Goal: Information Seeking & Learning: Find specific fact

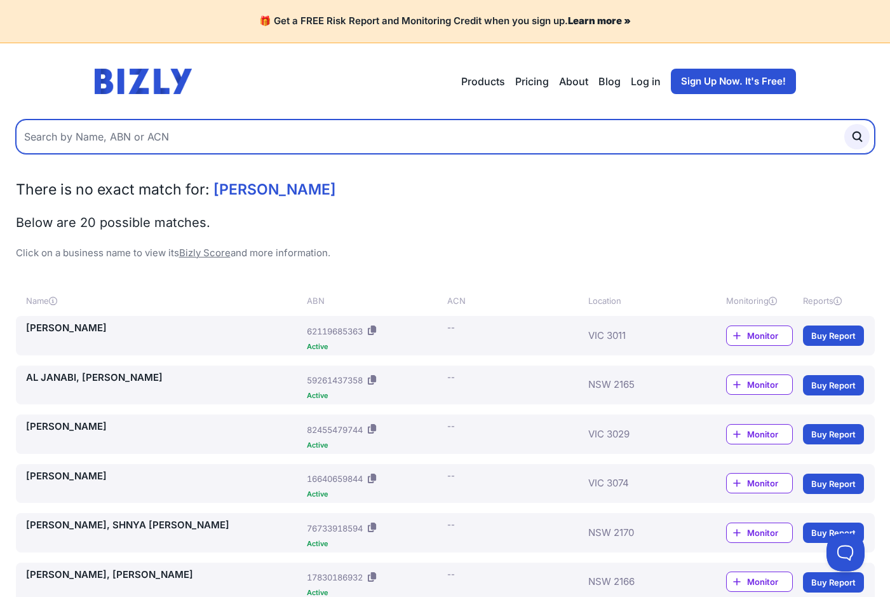
click at [151, 133] on input "text" at bounding box center [445, 136] width 859 height 34
click at [182, 144] on input "text" at bounding box center [445, 136] width 859 height 34
paste input "KONESVARAN VERASINGAM"
type input "KONESVARAN VERASINGAM"
click at [845, 124] on button "submit" at bounding box center [857, 136] width 25 height 25
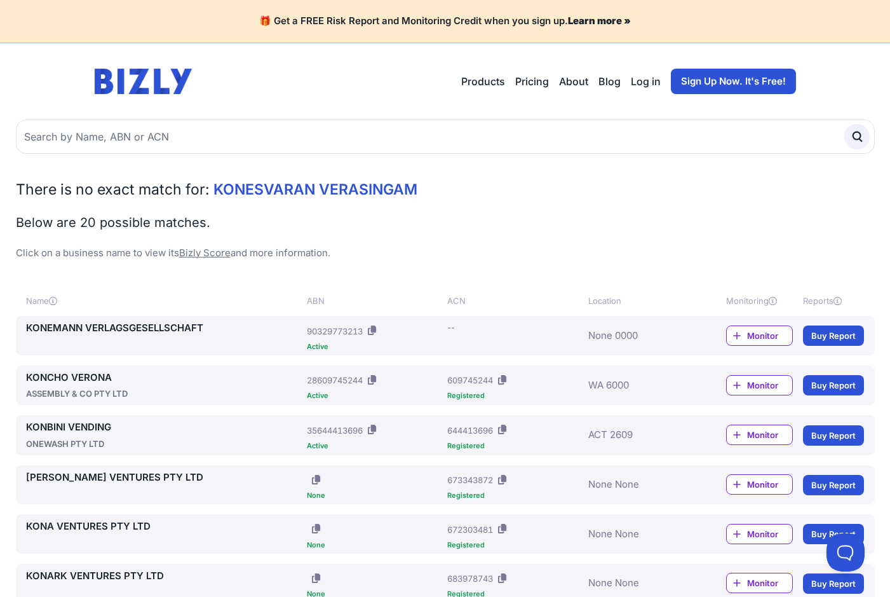
drag, startPoint x: 17, startPoint y: 178, endPoint x: 658, endPoint y: 254, distance: 646.5
copy div "There is no exact match for: KONESVARAN VERASINGAM Below are 20 possible matche…"
click at [407, 202] on div "There is no exact match for: KONESVARAN VERASINGAM Below are 20 possible matche…" at bounding box center [445, 219] width 859 height 81
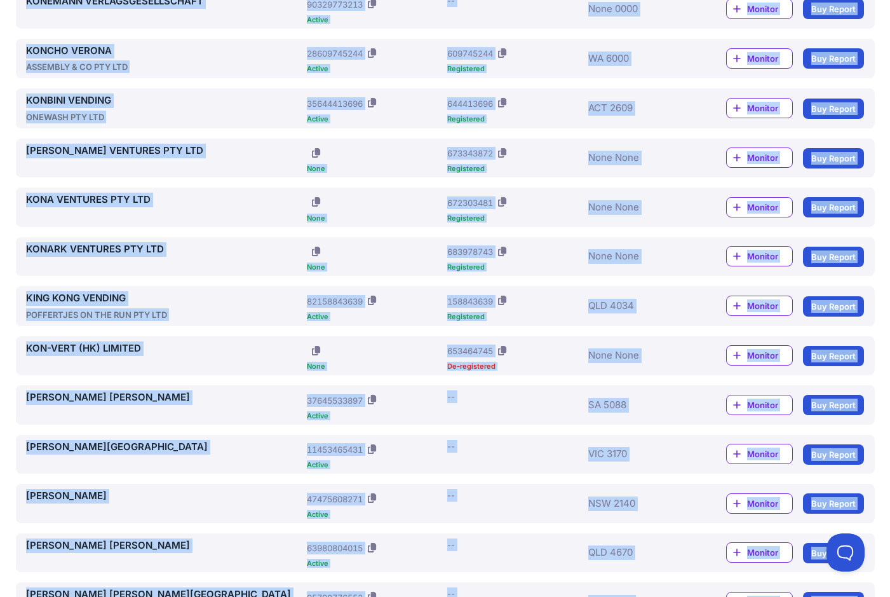
scroll to position [815, 0]
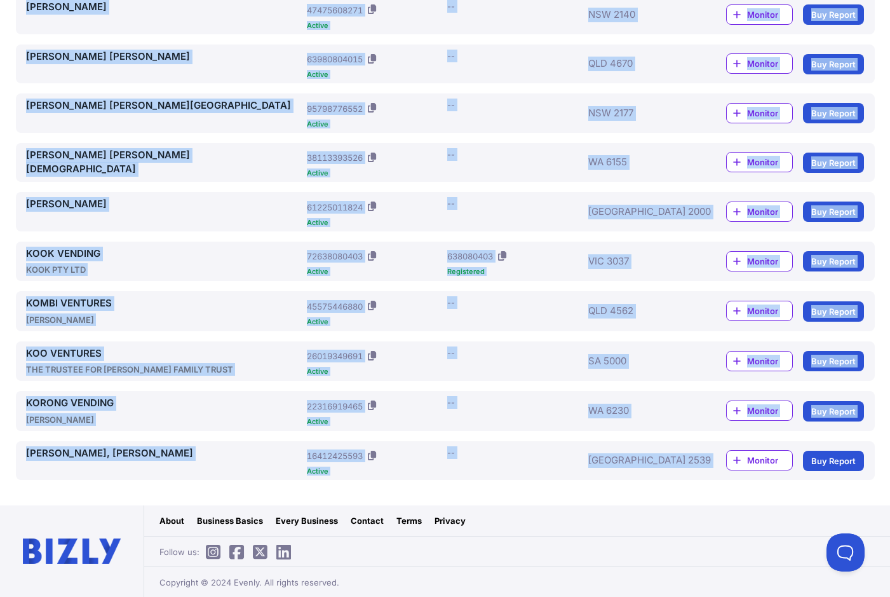
drag, startPoint x: 18, startPoint y: 182, endPoint x: 716, endPoint y: 467, distance: 753.5
copy div "There is no exact match for: KONESVARAN VERASINGAM Below are 20 possible matche…"
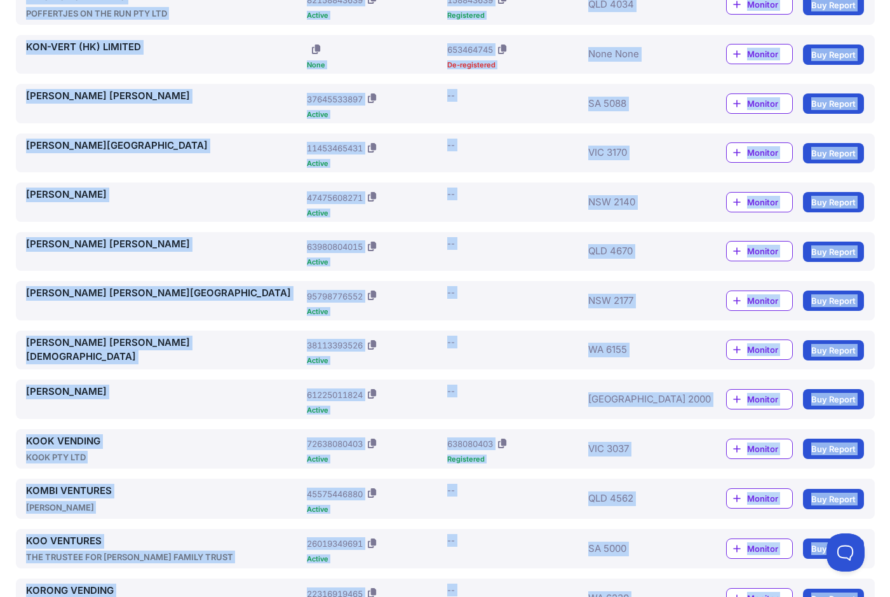
scroll to position [625, 0]
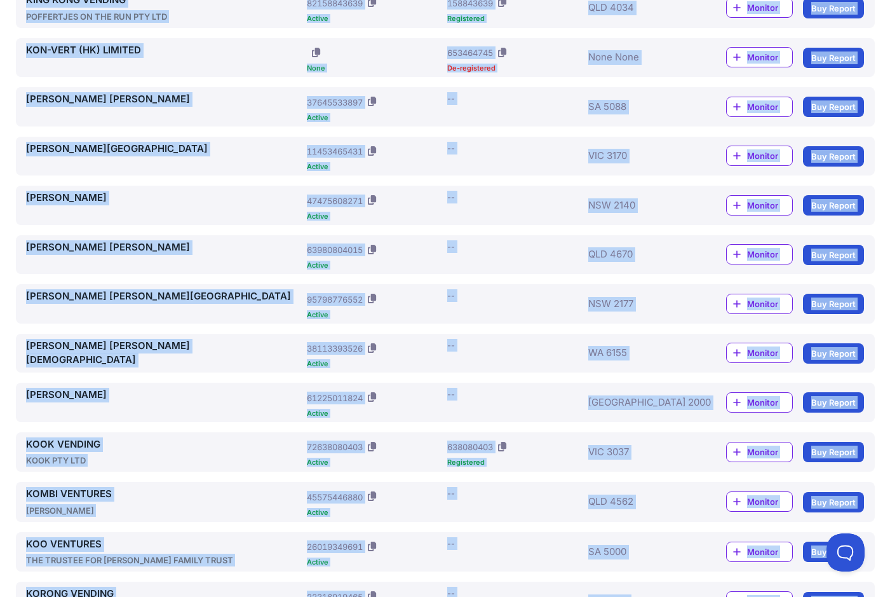
click at [144, 294] on link "KOSTINSKY VERLINGIERI, KERRY" at bounding box center [164, 296] width 276 height 15
click at [28, 174] on div "VERGINIS, KONSTANTINOS ABN: 11453465431 Active ACN: -- VIC 3170 Monitor Buy Rep…" at bounding box center [445, 156] width 859 height 39
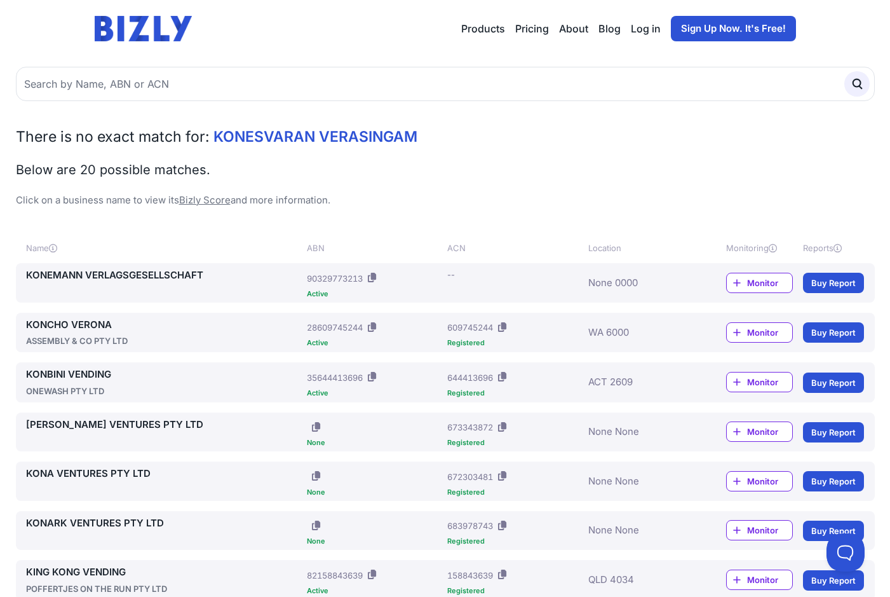
scroll to position [0, 0]
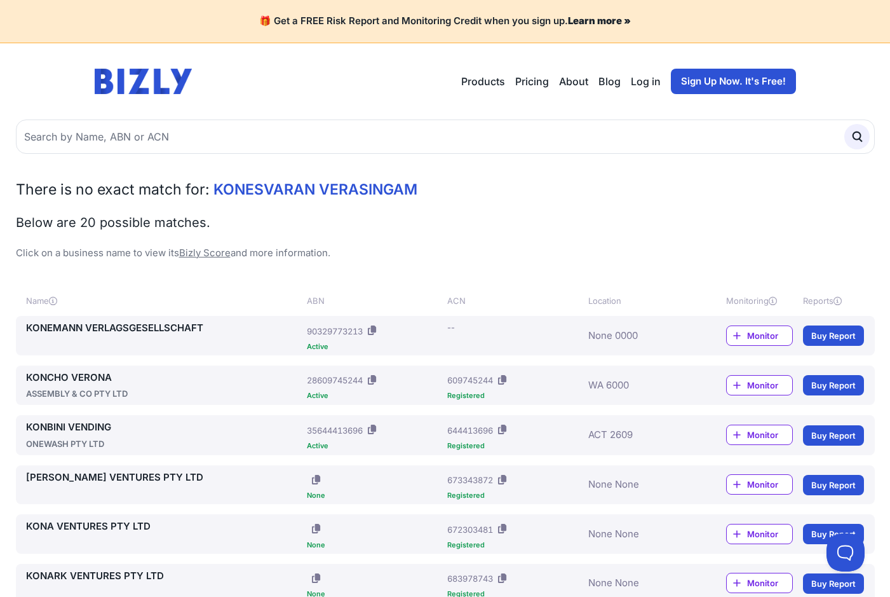
drag, startPoint x: 430, startPoint y: 189, endPoint x: 221, endPoint y: 185, distance: 209.2
click at [221, 185] on h2 "There is no exact match for: KONESVARAN VERASINGAM" at bounding box center [445, 189] width 859 height 20
drag, startPoint x: 221, startPoint y: 185, endPoint x: 215, endPoint y: 184, distance: 6.5
click at [214, 184] on span "KONESVARAN VERASINGAM" at bounding box center [316, 190] width 204 height 18
drag, startPoint x: 215, startPoint y: 184, endPoint x: 383, endPoint y: 183, distance: 168.4
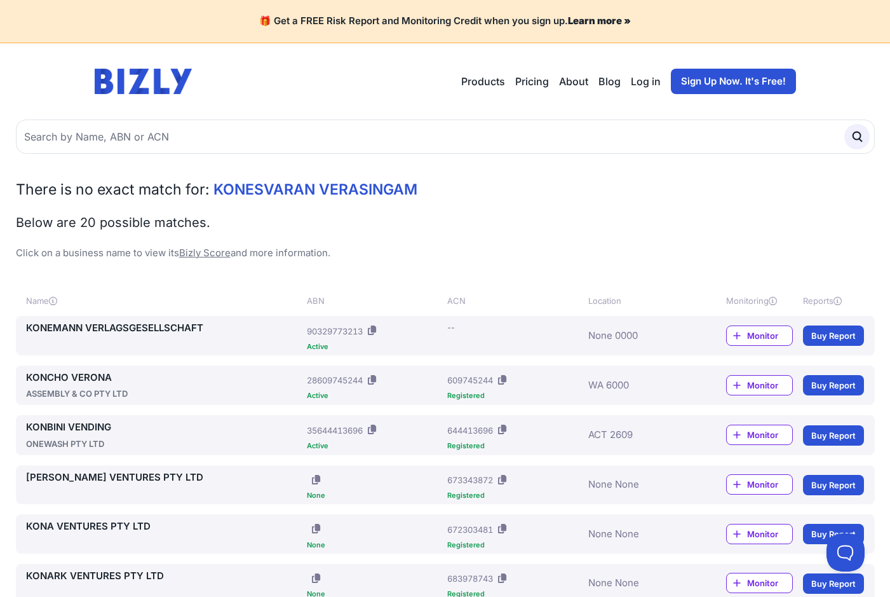
click at [383, 183] on span "KONESVARAN VERASINGAM" at bounding box center [316, 190] width 204 height 18
drag, startPoint x: 383, startPoint y: 183, endPoint x: 366, endPoint y: 185, distance: 17.3
copy span "KONESVARAN VERASINGAM"
